Goal: Information Seeking & Learning: Learn about a topic

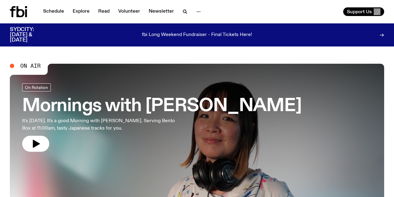
click at [133, 150] on link "Mornings with [PERSON_NAME] It's [DATE]. It's a good Morning with [PERSON_NAME]…" at bounding box center [161, 117] width 279 height 68
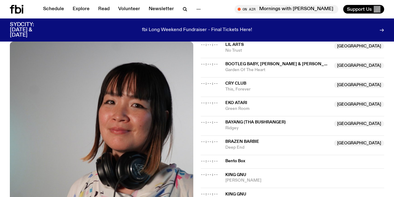
scroll to position [472, 0]
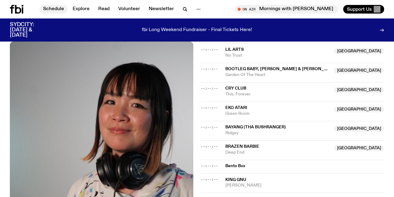
click at [50, 8] on link "Schedule" at bounding box center [53, 9] width 28 height 9
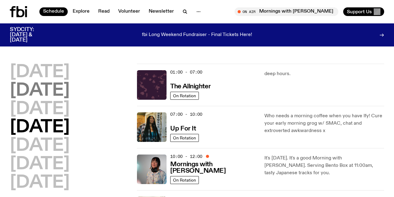
click at [57, 90] on h2 "[DATE]" at bounding box center [40, 90] width 60 height 17
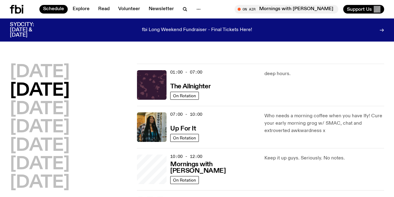
scroll to position [17, 0]
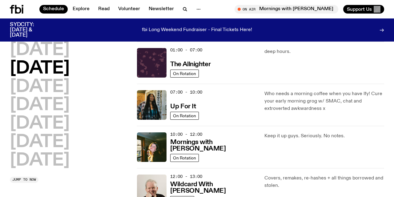
click at [113, 153] on div "[DATE] [DATE] [DATE] [DATE] [DATE] [DATE] [DATE]" at bounding box center [70, 106] width 120 height 128
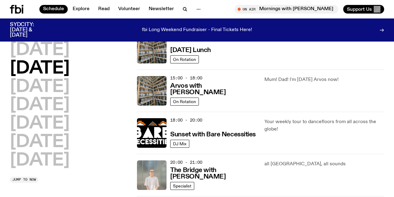
scroll to position [201, 0]
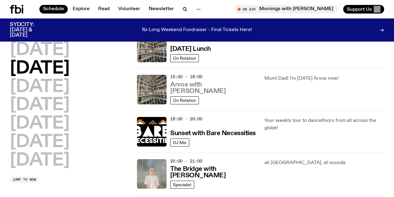
click at [200, 90] on h3 "Arvos with [PERSON_NAME]" at bounding box center [213, 87] width 86 height 13
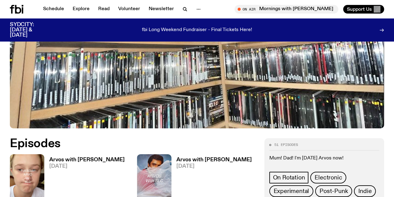
scroll to position [207, 0]
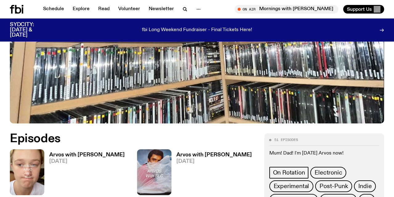
click at [79, 152] on h3 "Arvos with [PERSON_NAME]" at bounding box center [86, 154] width 75 height 5
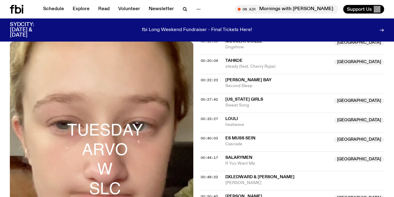
scroll to position [350, 0]
